Goal: Transaction & Acquisition: Purchase product/service

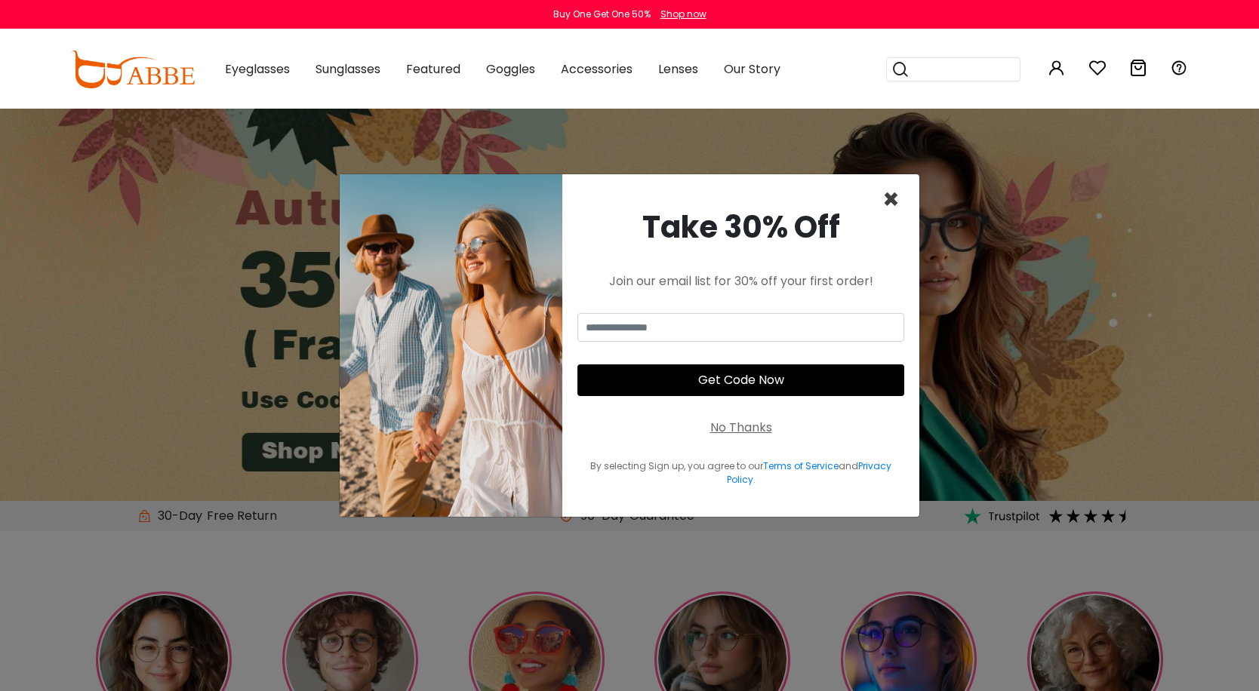
click at [890, 196] on span "×" at bounding box center [890, 199] width 17 height 38
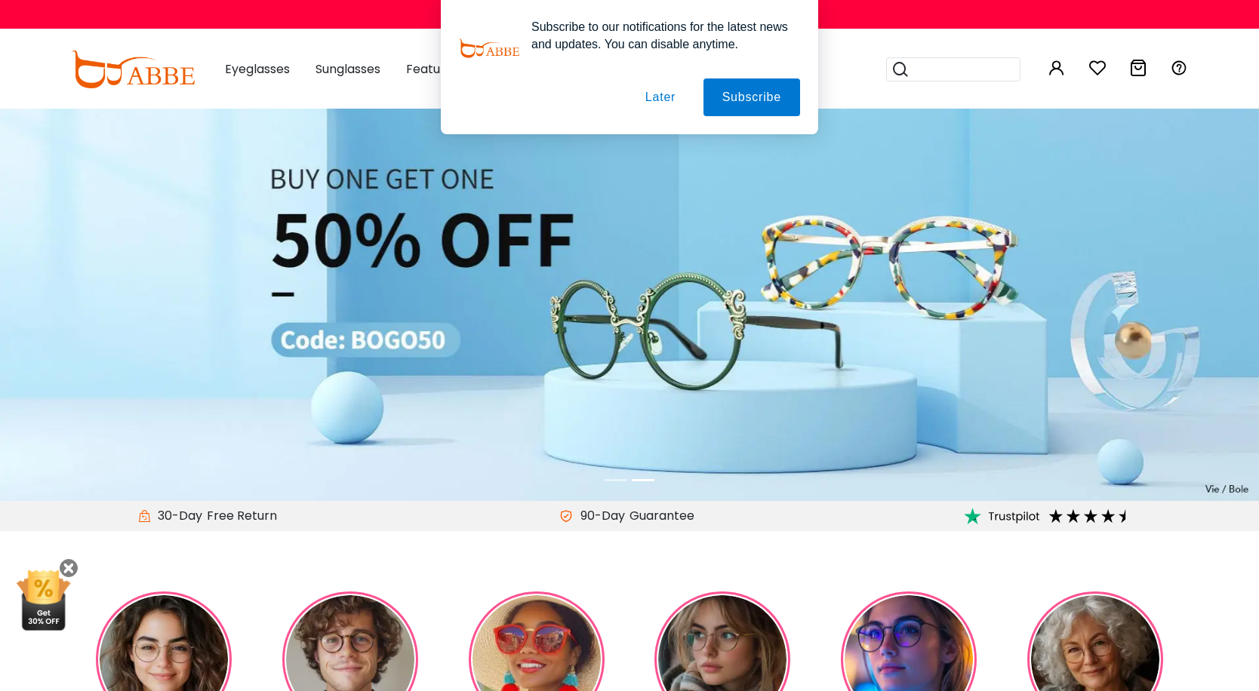
click at [890, 196] on img at bounding box center [629, 304] width 1259 height 393
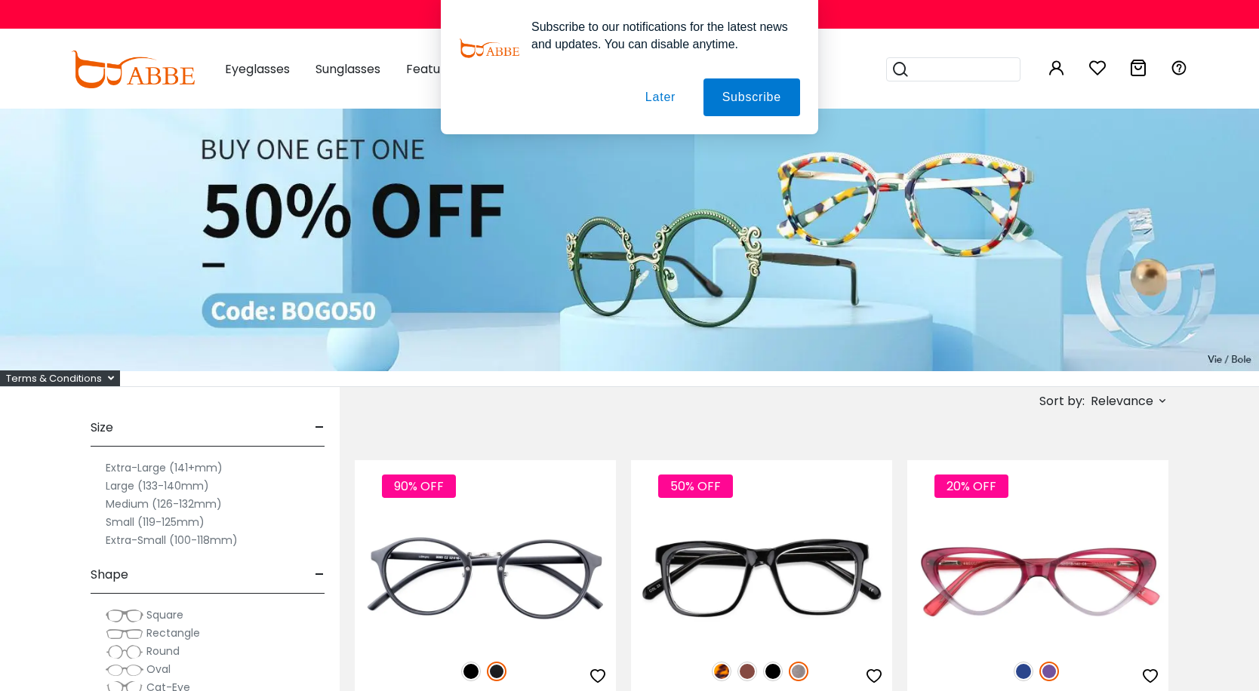
click at [0, 0] on button "Later" at bounding box center [0, 0] width 0 height 0
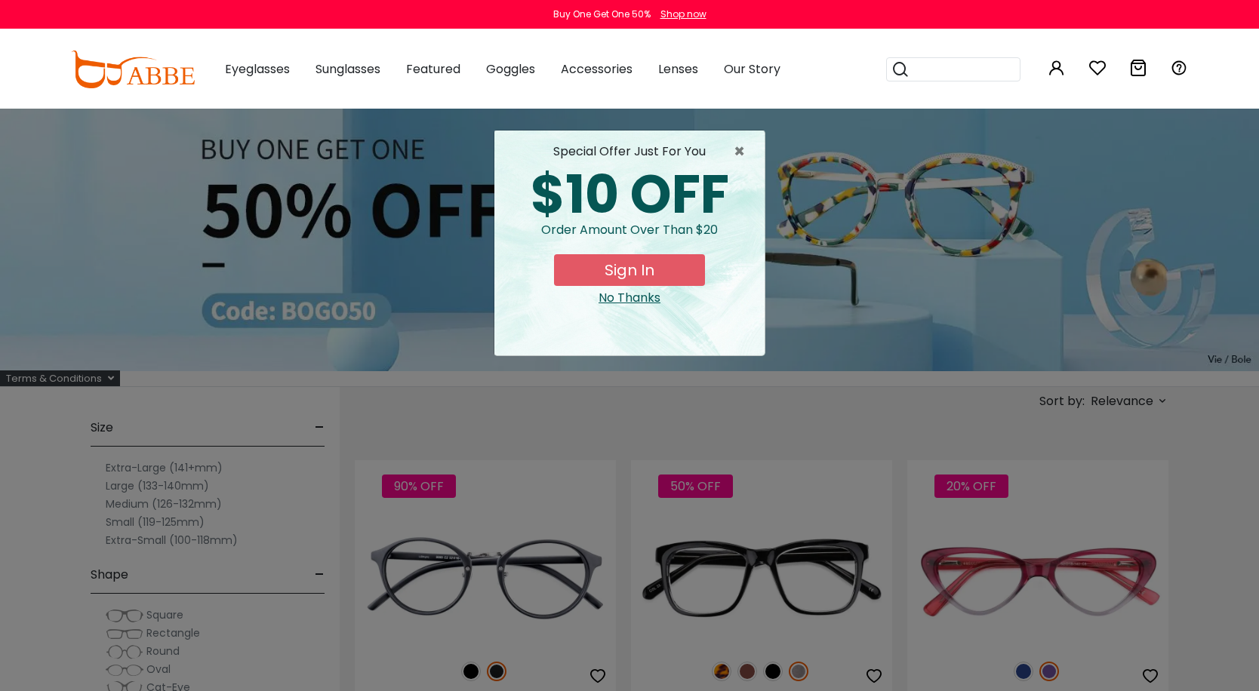
click at [294, 515] on div "× special offer just for you $10 OFF Order amount over than $20 Sign In No Than…" at bounding box center [629, 345] width 1259 height 691
click at [893, 72] on icon at bounding box center [901, 69] width 18 height 21
click at [908, 71] on icon at bounding box center [901, 69] width 18 height 21
click at [895, 69] on icon at bounding box center [901, 69] width 18 height 21
click at [736, 149] on span "×" at bounding box center [743, 152] width 19 height 18
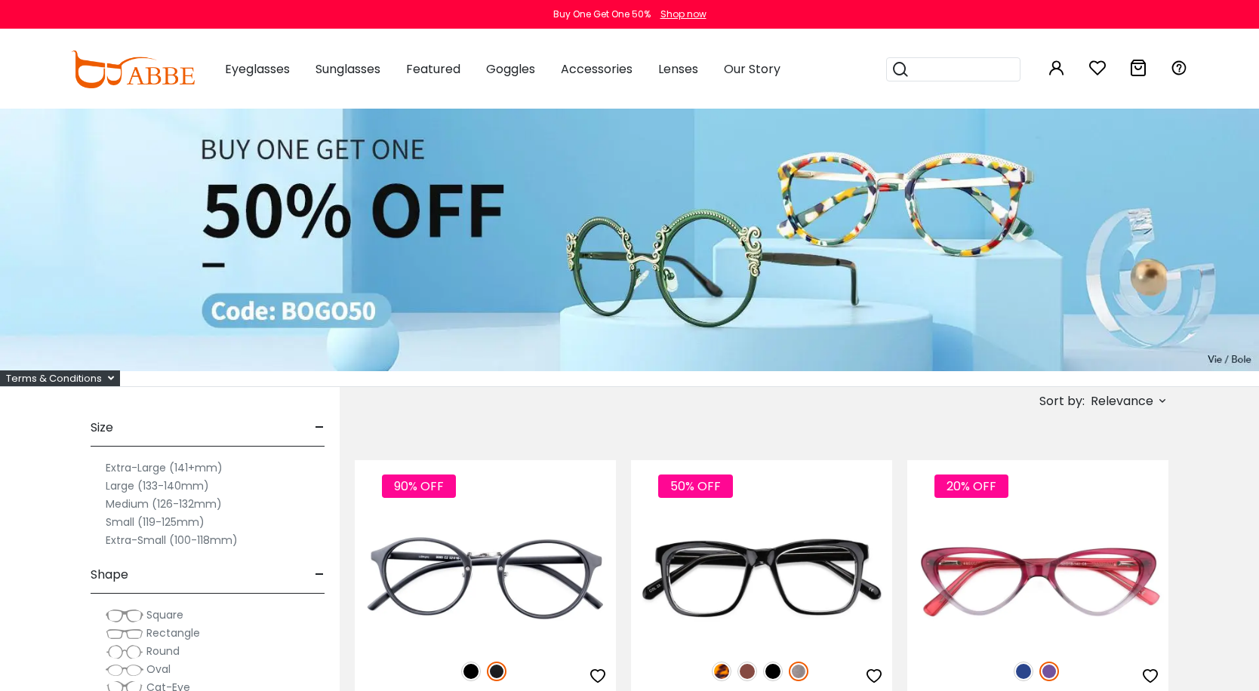
click at [899, 69] on icon at bounding box center [901, 69] width 18 height 21
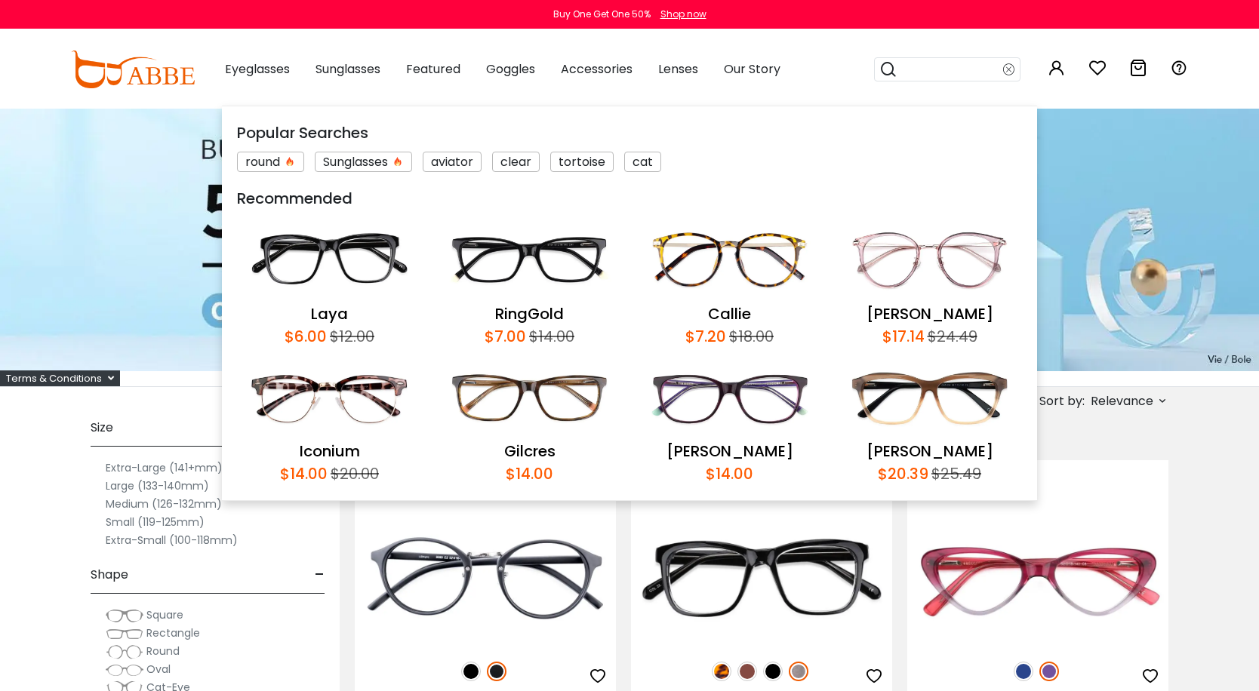
click at [919, 69] on input "search" at bounding box center [951, 69] width 106 height 23
type input "*****"
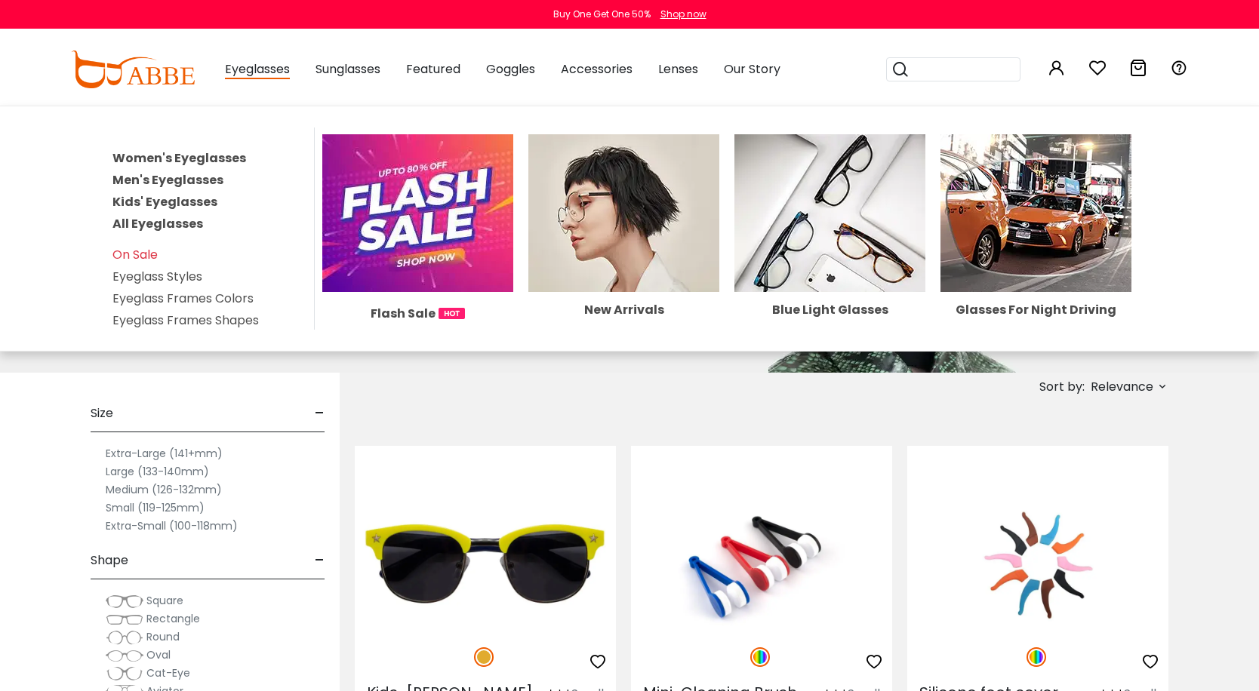
click at [181, 156] on link "Women's Eyeglasses" at bounding box center [179, 157] width 134 height 17
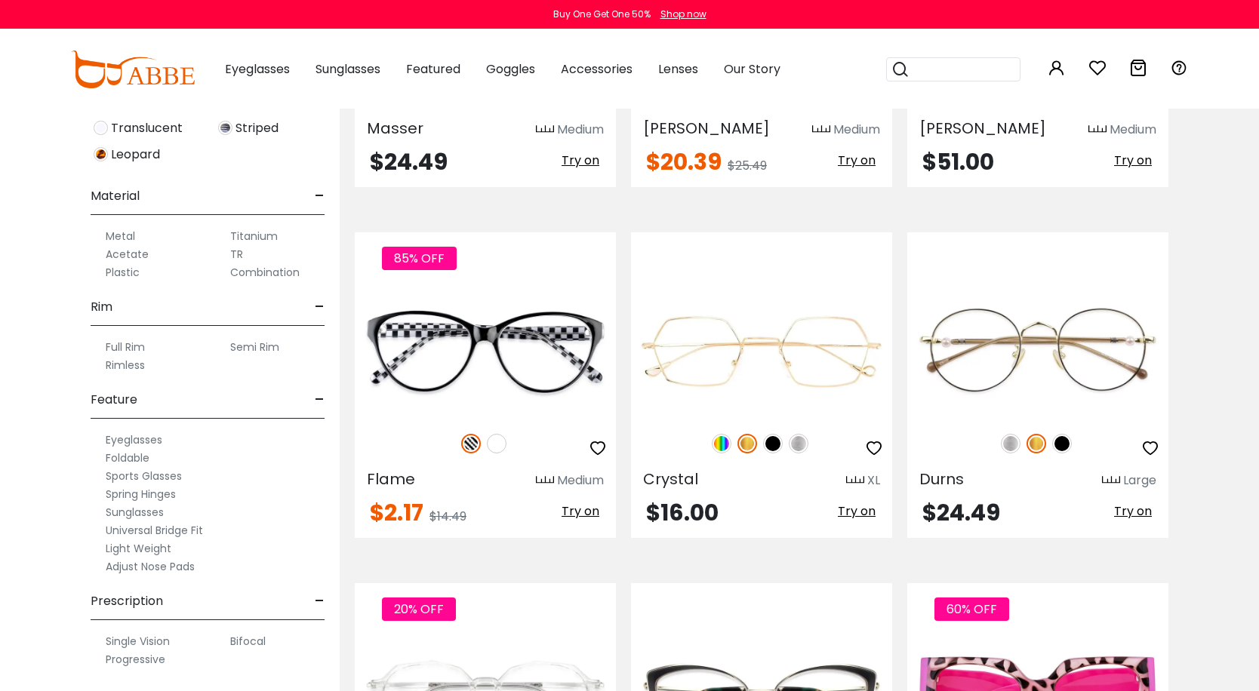
scroll to position [4095, 0]
click at [984, 169] on span "$51.00" at bounding box center [958, 161] width 72 height 32
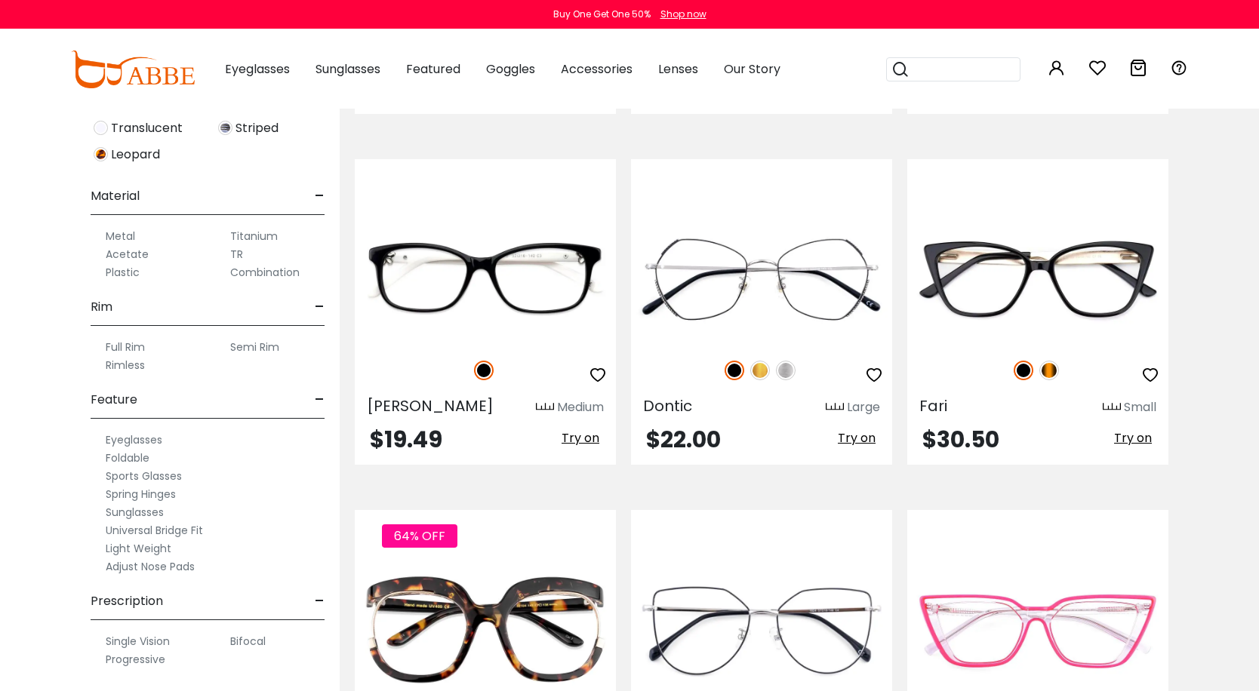
scroll to position [5581, 0]
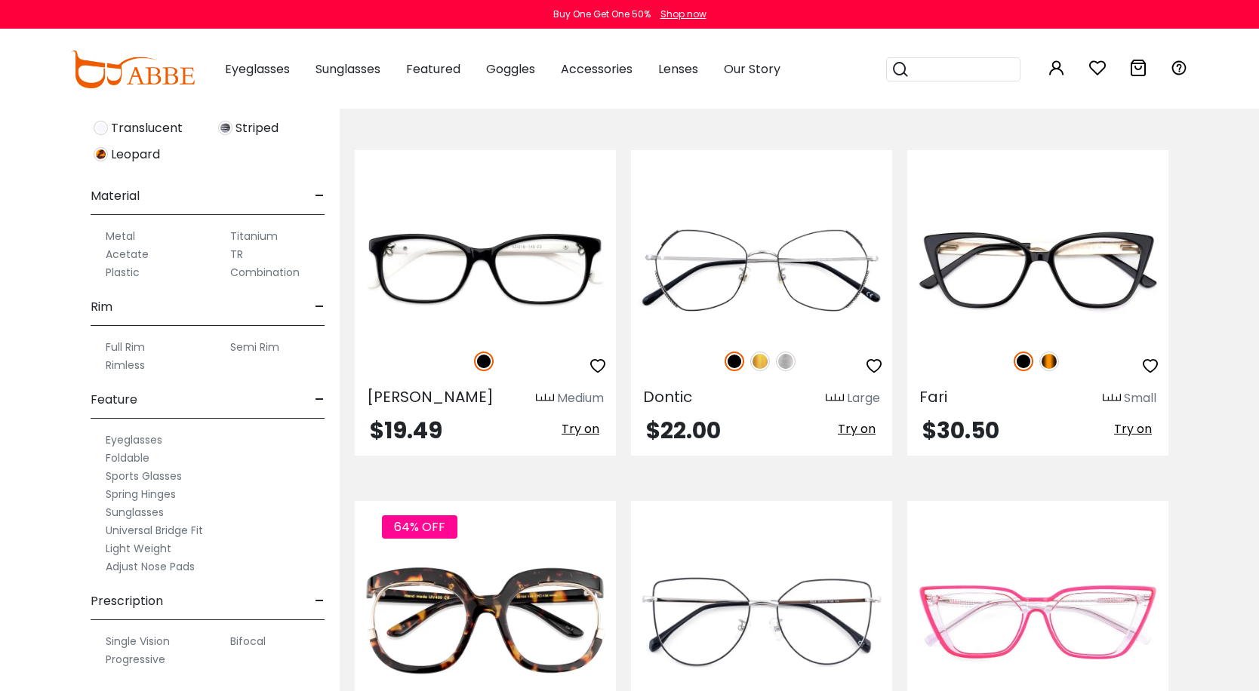
click at [66, 262] on div "Size - Extra-Large (141+mm) Large (133-140mm) Medium (126-132mm) Small (119-125…" at bounding box center [170, 334] width 340 height 714
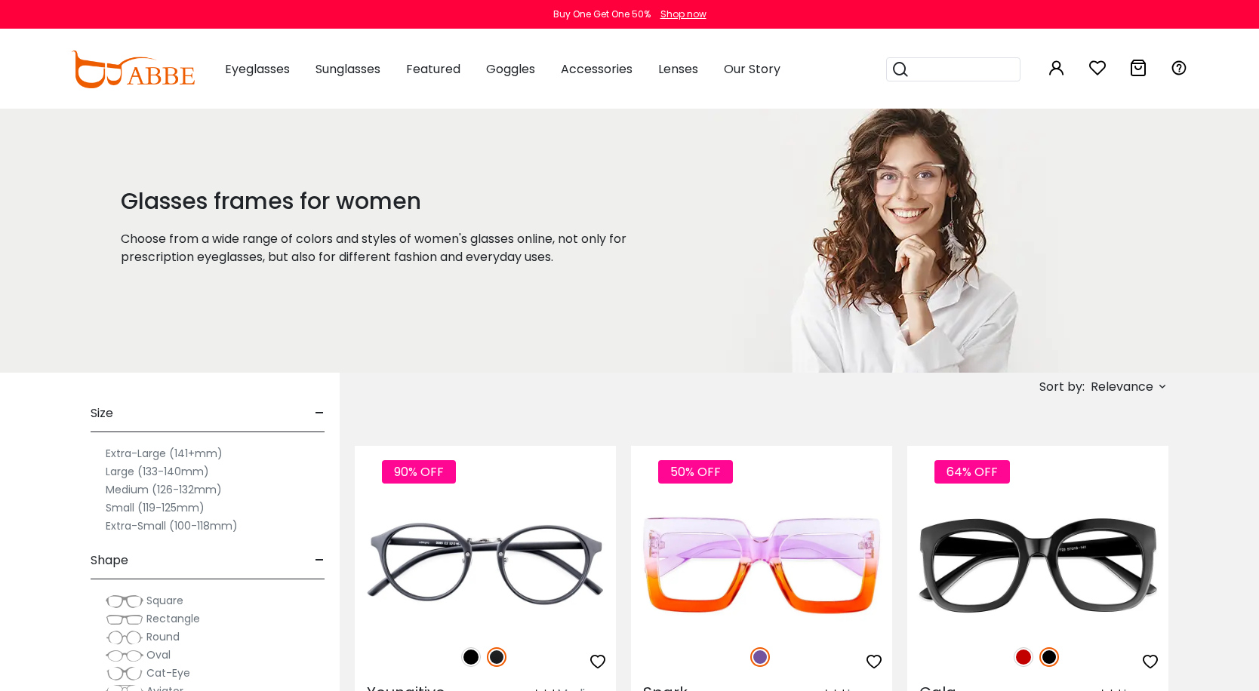
scroll to position [0, 0]
click at [117, 470] on label "Large (133-140mm)" at bounding box center [157, 472] width 103 height 18
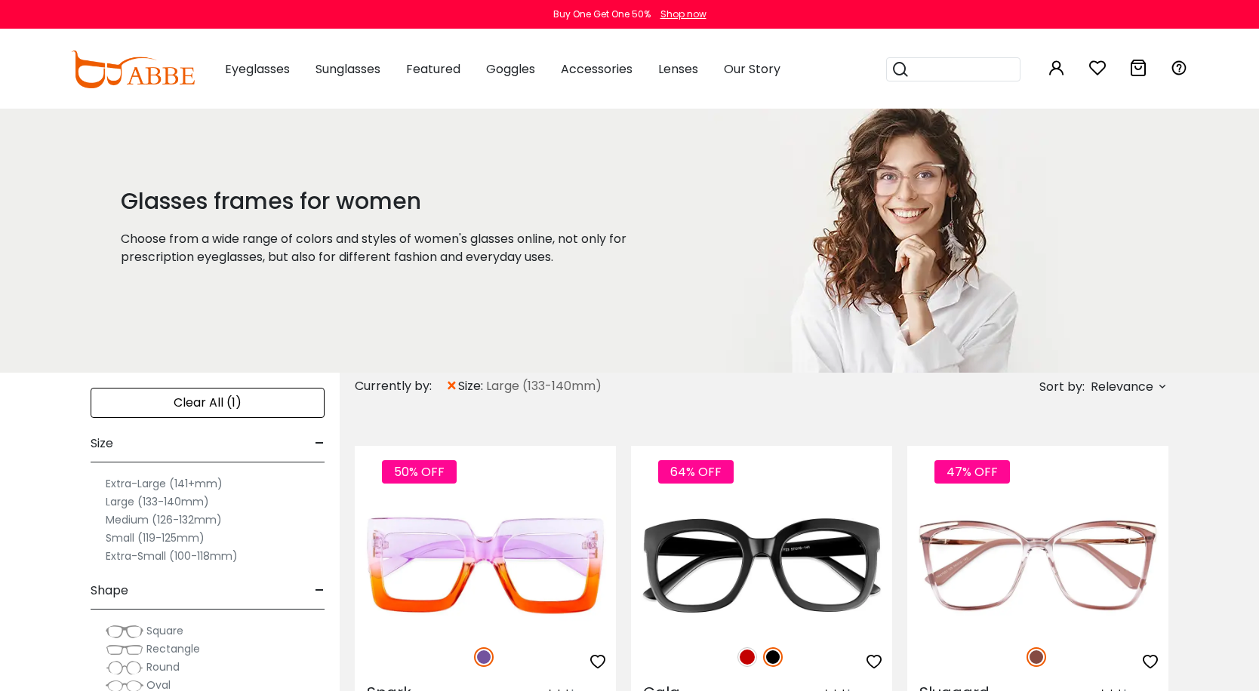
click at [122, 504] on label "Large (133-140mm)" at bounding box center [157, 502] width 103 height 18
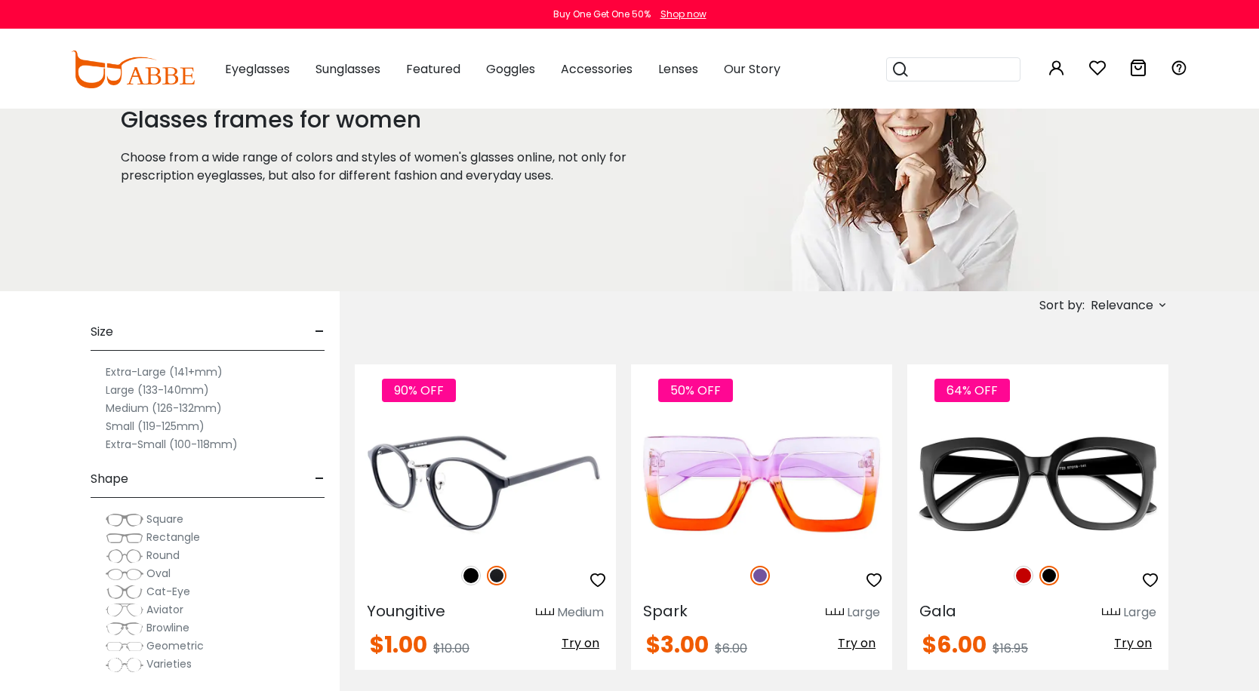
scroll to position [82, 0]
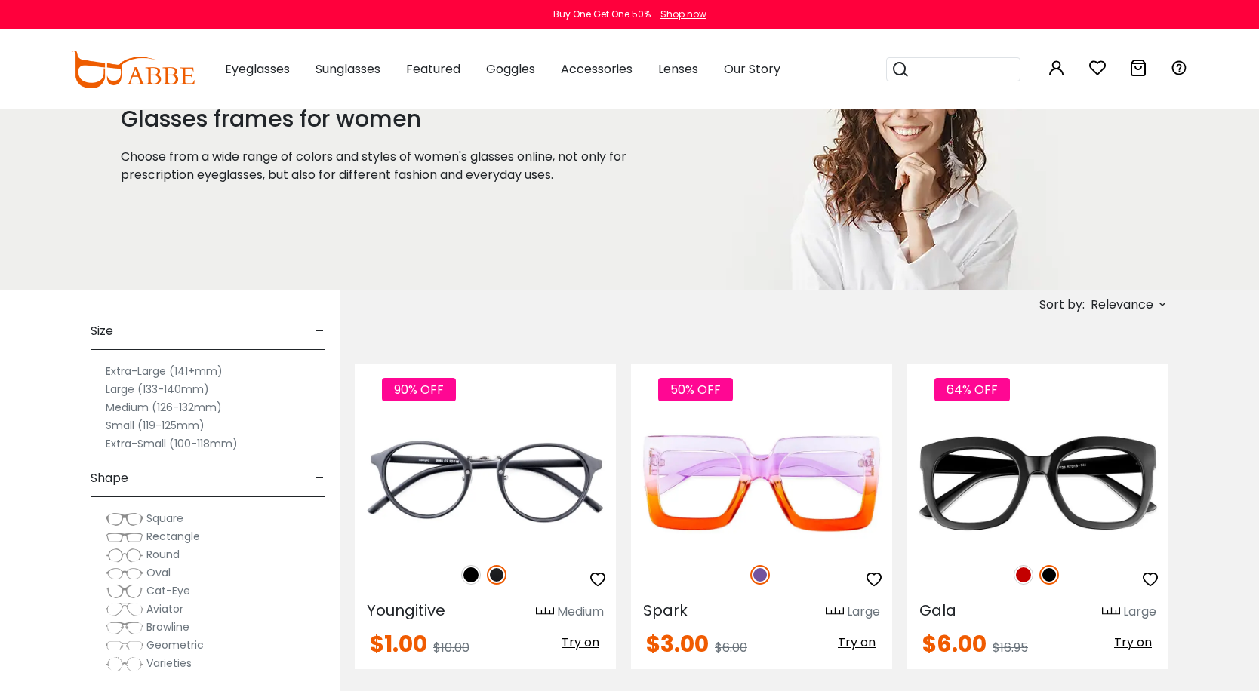
click at [183, 408] on label "Medium (126-132mm)" at bounding box center [164, 408] width 116 height 18
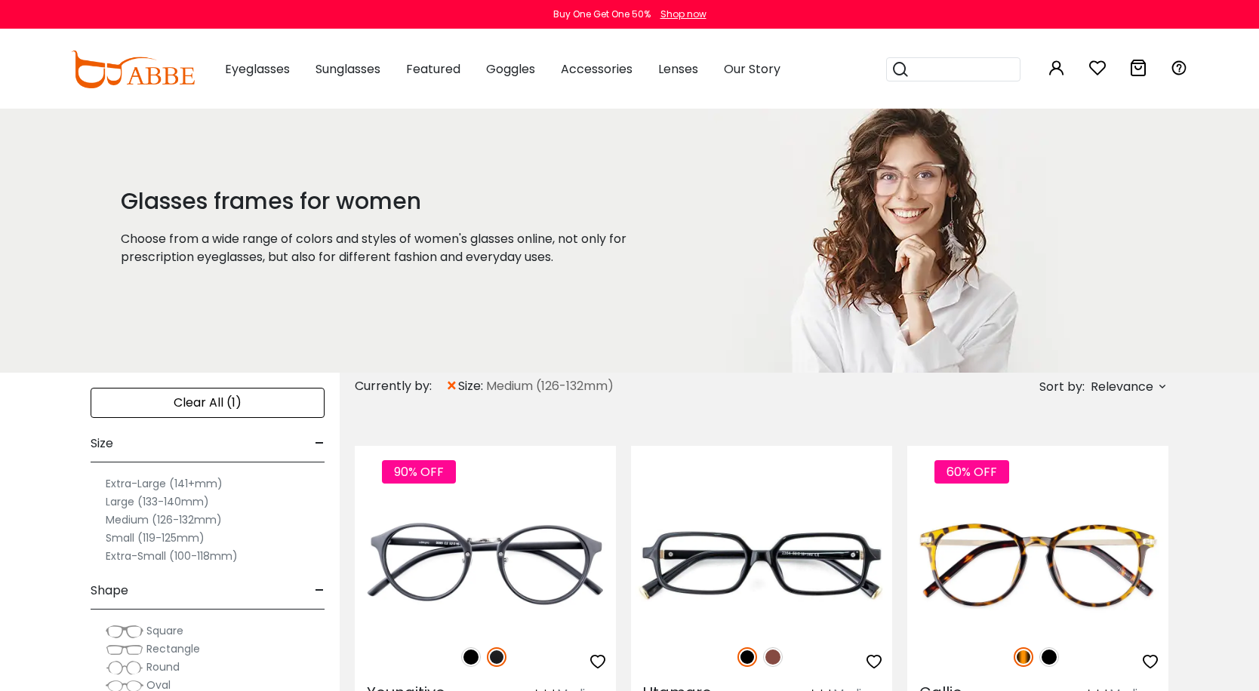
click at [125, 499] on label "Large (133-140mm)" at bounding box center [157, 502] width 103 height 18
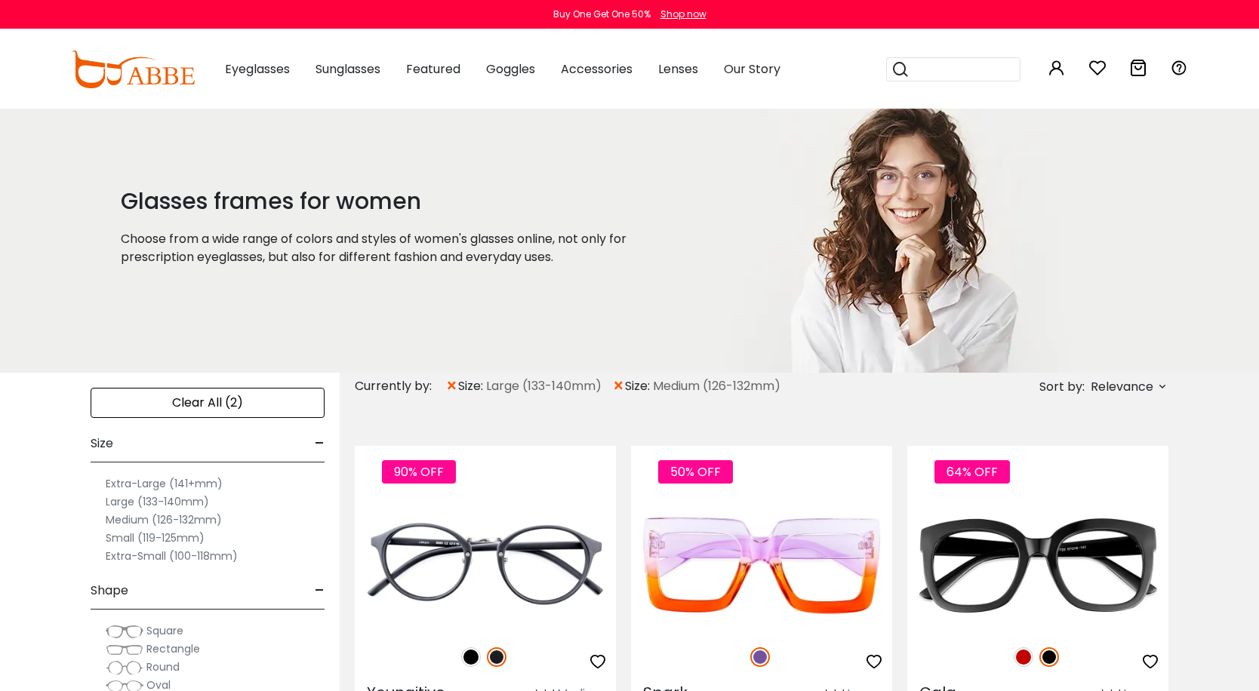
click at [194, 404] on div "Clear All (2)" at bounding box center [208, 403] width 234 height 30
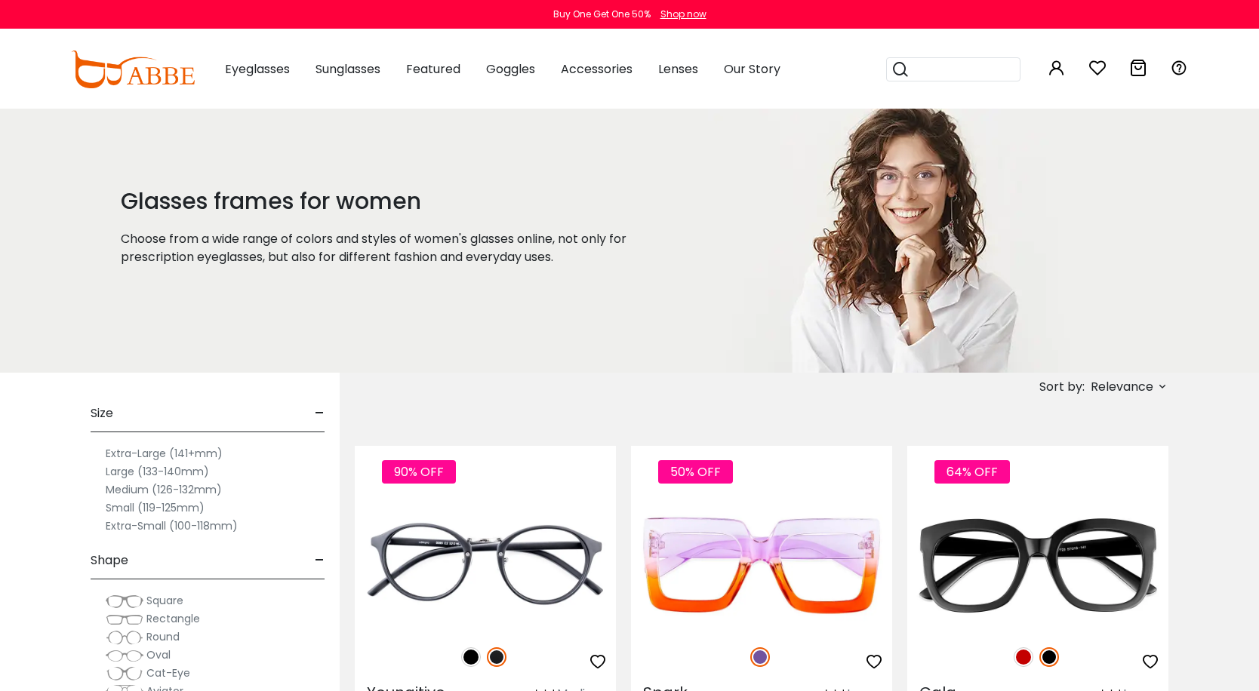
click at [146, 471] on label "Large (133-140mm)" at bounding box center [157, 472] width 103 height 18
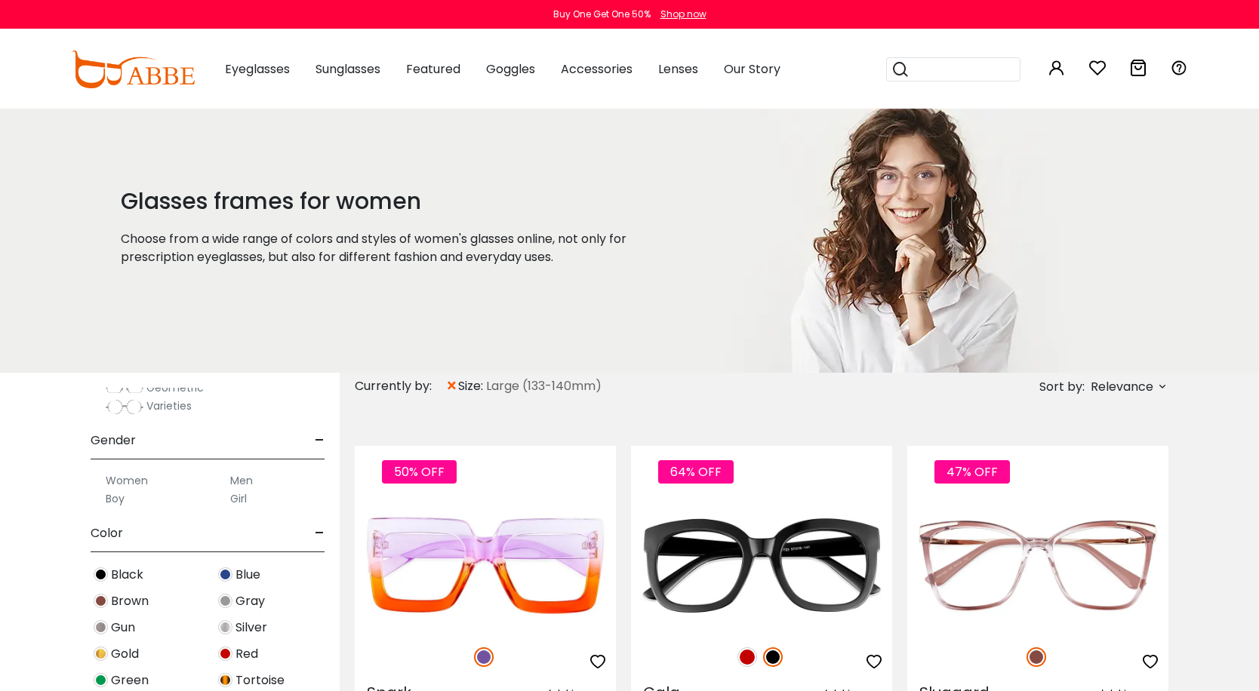
scroll to position [371, 0]
click at [126, 480] on label "Women" at bounding box center [127, 479] width 42 height 18
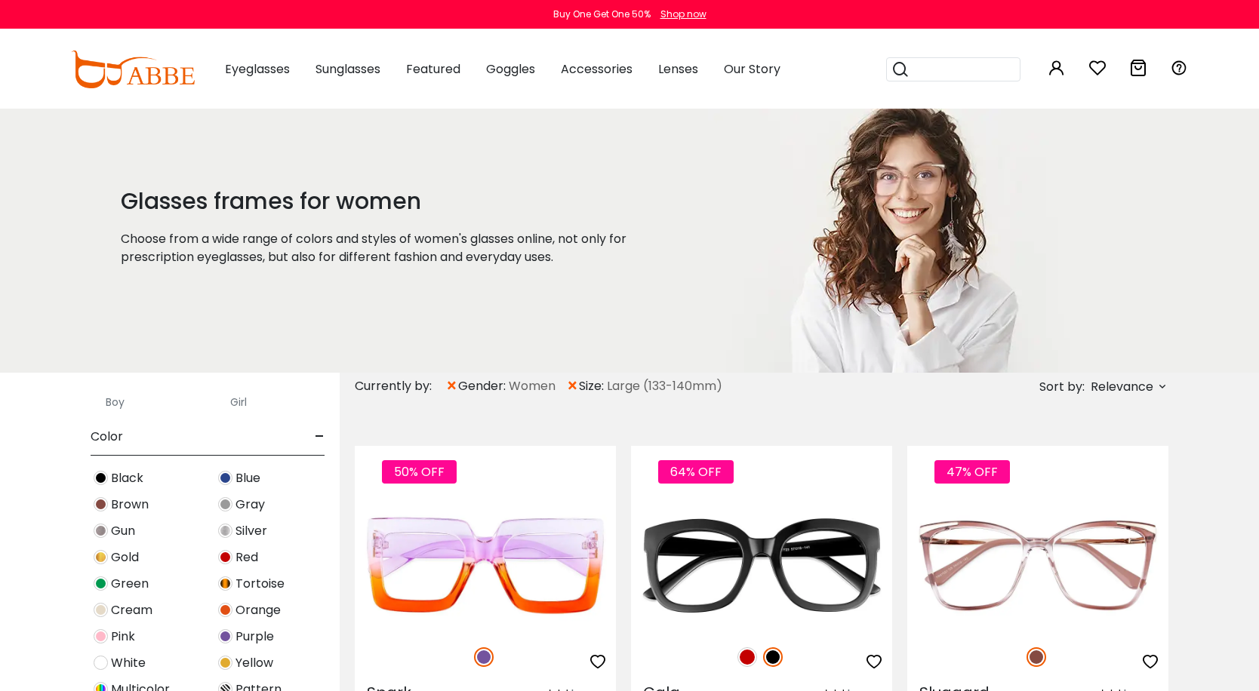
scroll to position [467, 0]
click at [226, 637] on img at bounding box center [225, 636] width 14 height 14
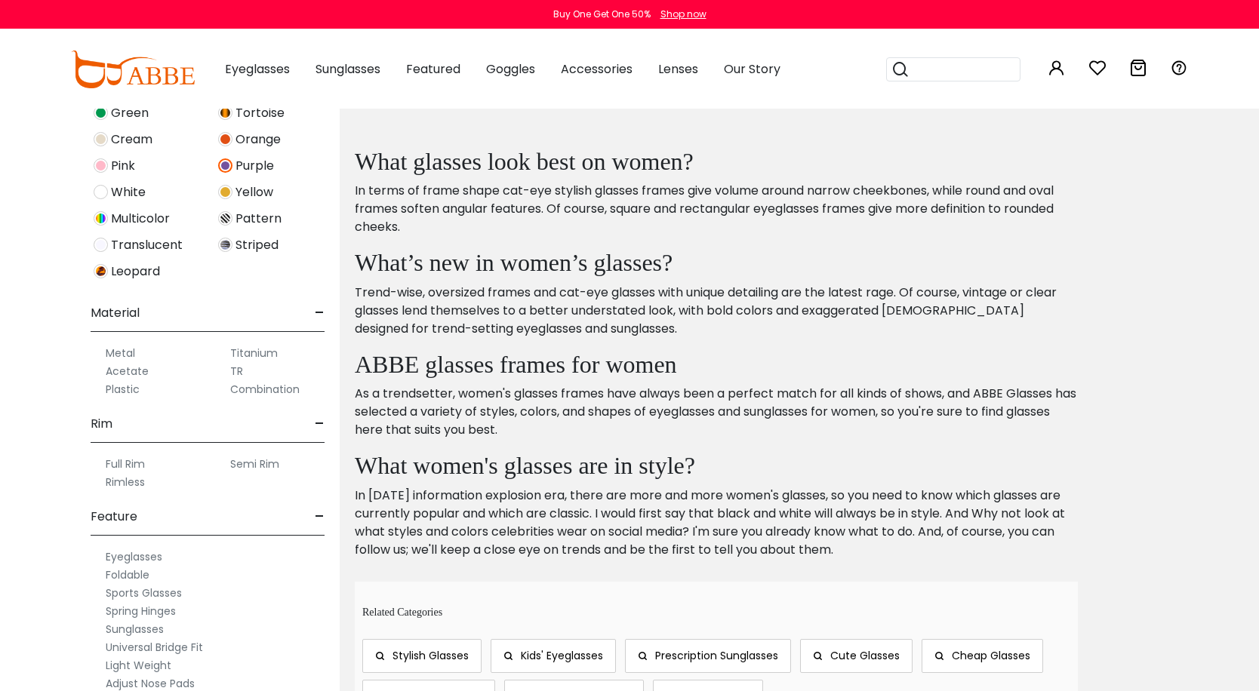
scroll to position [3485, 0]
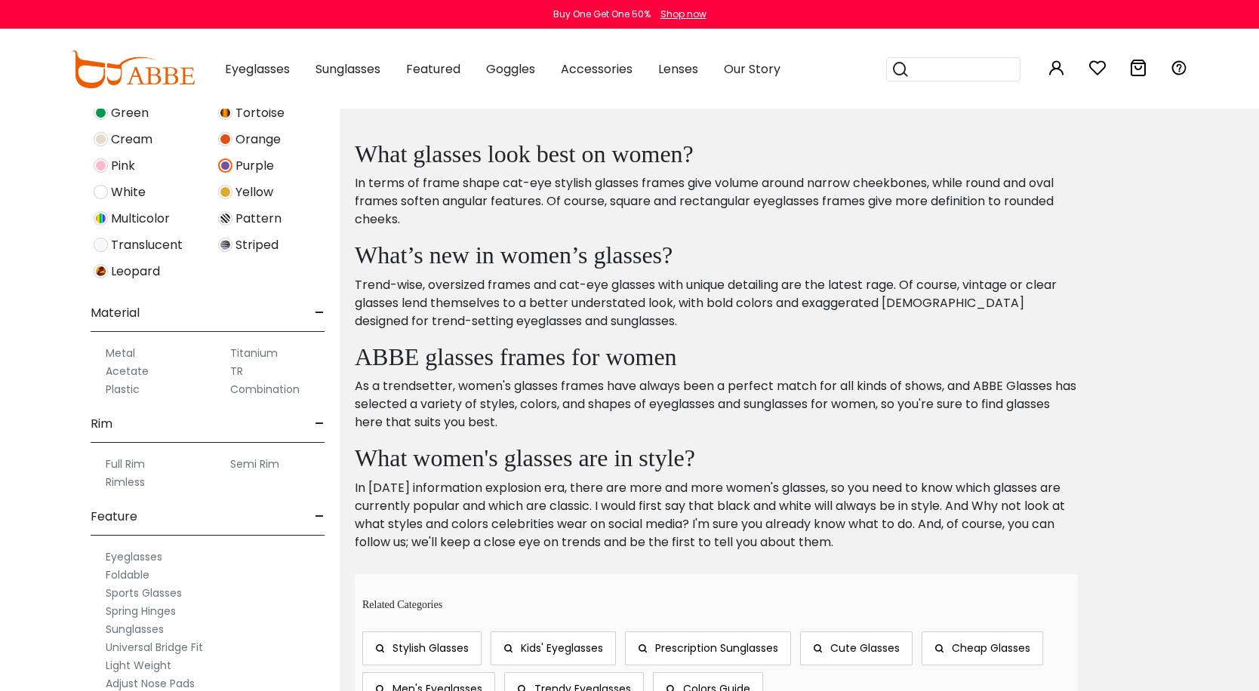
click at [118, 462] on label "Full Rim" at bounding box center [125, 464] width 39 height 18
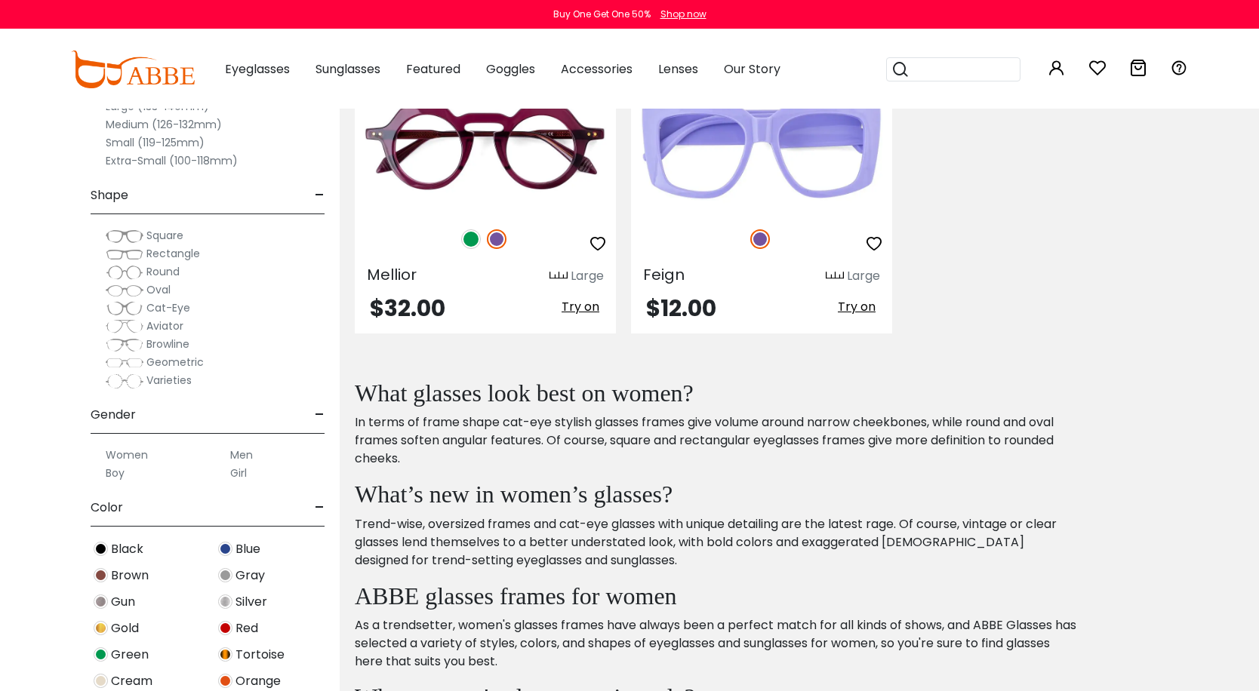
scroll to position [2898, 0]
